Goal: Navigation & Orientation: Go to known website

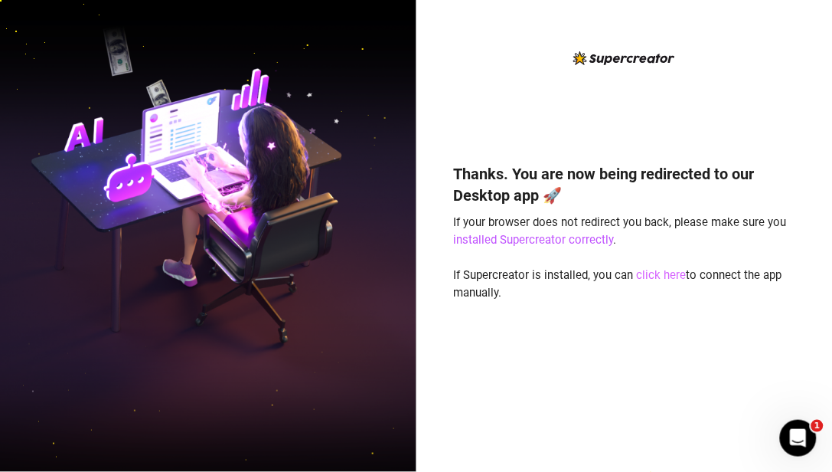
click at [649, 274] on link "click here" at bounding box center [661, 275] width 50 height 14
click at [668, 272] on link "click here" at bounding box center [661, 275] width 50 height 14
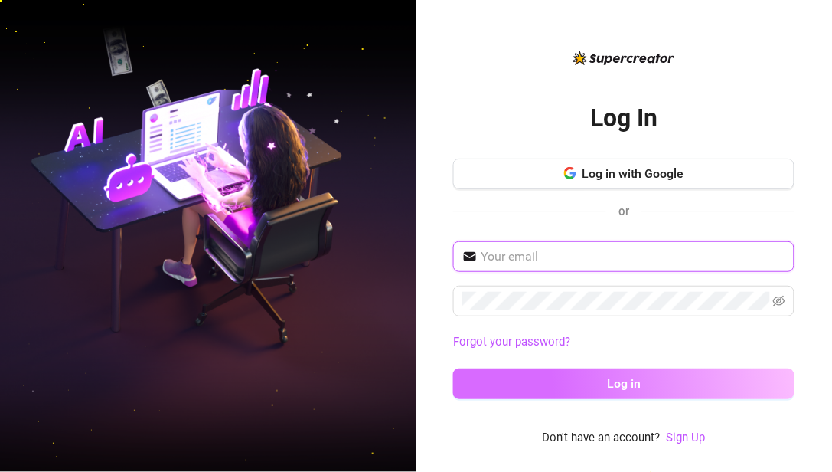
type input "[EMAIL_ADDRESS][DOMAIN_NAME]"
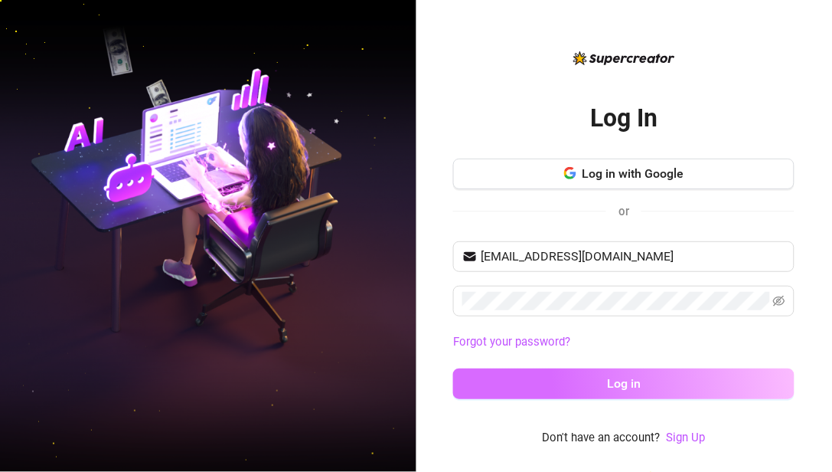
click at [595, 375] on button "Log in" at bounding box center [624, 383] width 342 height 31
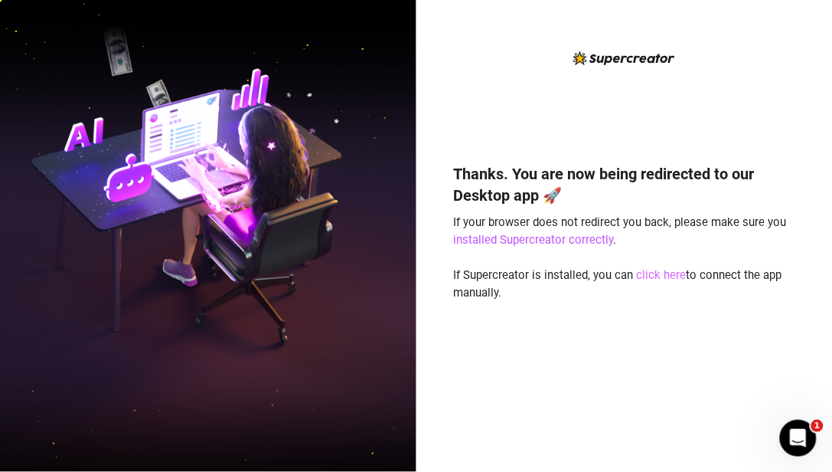
click at [662, 274] on link "click here" at bounding box center [661, 275] width 50 height 14
